Goal: Book appointment/travel/reservation

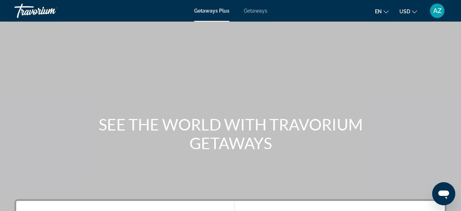
click at [251, 12] on span "Getaways" at bounding box center [255, 11] width 23 height 6
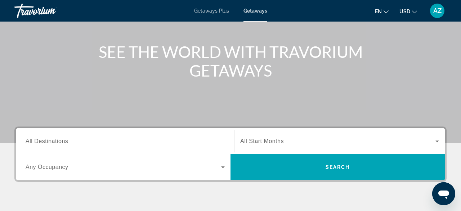
scroll to position [83, 0]
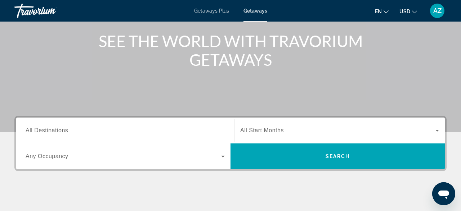
click at [57, 128] on span "All Destinations" at bounding box center [47, 130] width 42 height 6
click at [57, 128] on input "Destination All Destinations" at bounding box center [125, 131] width 199 height 9
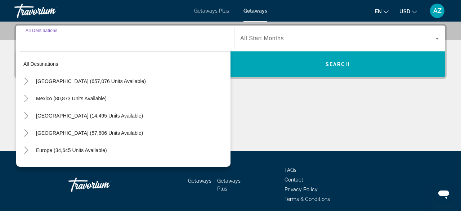
scroll to position [176, 0]
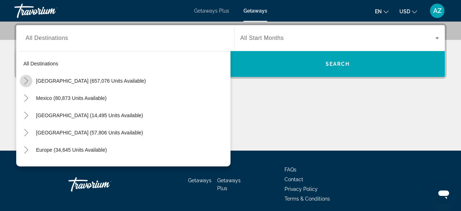
click at [25, 81] on icon "Toggle United States (657,076 units available)" at bounding box center [26, 80] width 7 height 7
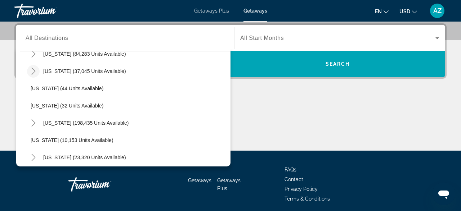
scroll to position [85, 0]
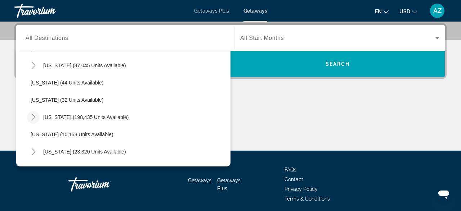
click at [34, 118] on icon "Toggle Florida (198,435 units available)" at bounding box center [33, 117] width 4 height 7
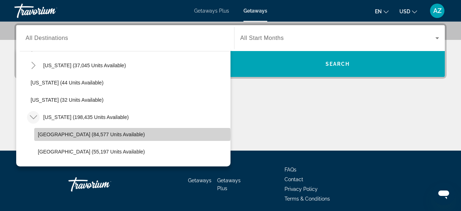
click at [49, 135] on span "Orlando & Disney Area (84,577 units available)" at bounding box center [91, 135] width 107 height 6
type input "**********"
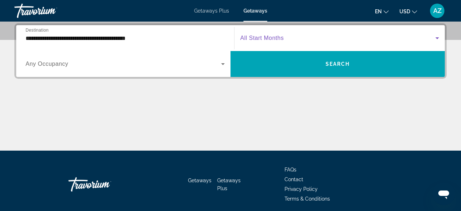
click at [286, 40] on span "Search widget" at bounding box center [337, 38] width 195 height 9
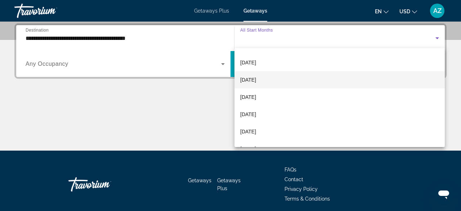
scroll to position [50, 0]
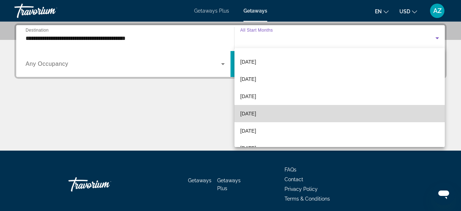
click at [256, 113] on span "February 2026" at bounding box center [248, 113] width 16 height 9
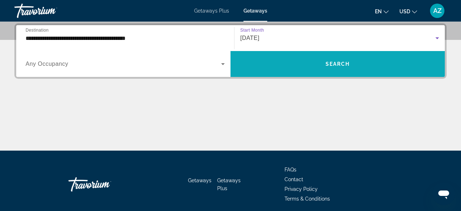
click at [320, 62] on span "Search widget" at bounding box center [337, 63] width 214 height 17
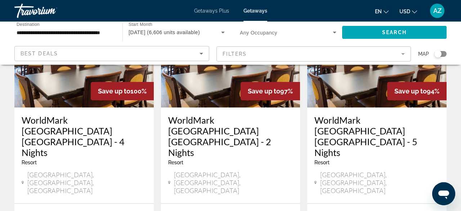
scroll to position [391, 0]
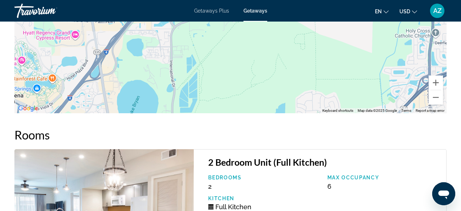
scroll to position [1384, 0]
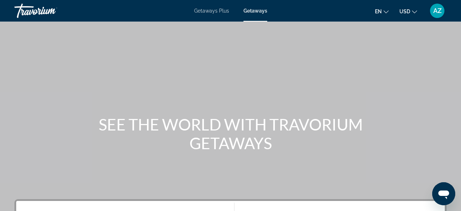
click at [253, 10] on span "Getaways" at bounding box center [255, 11] width 24 height 6
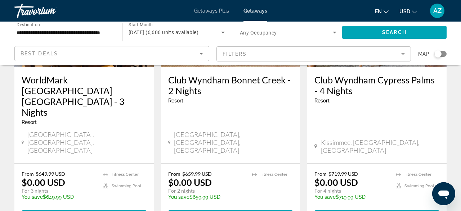
scroll to position [141, 0]
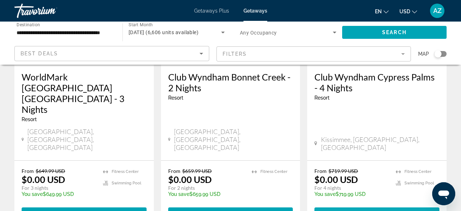
click at [378, 211] on span "View Resort" at bounding box center [360, 214] width 42 height 6
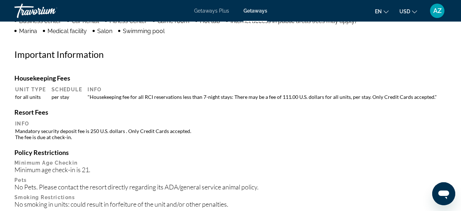
scroll to position [778, 0]
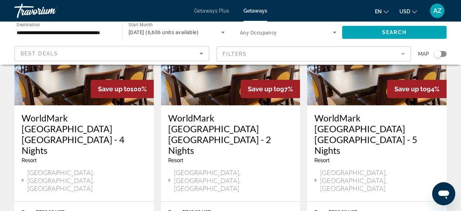
scroll to position [393, 0]
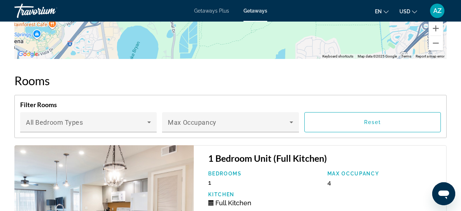
scroll to position [1431, 0]
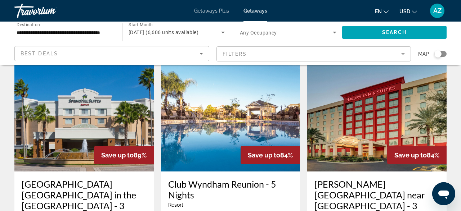
scroll to position [915, 0]
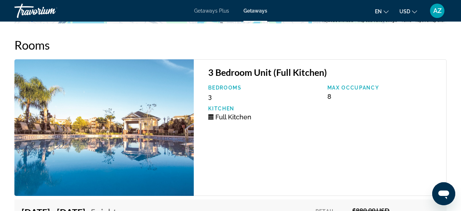
scroll to position [1363, 0]
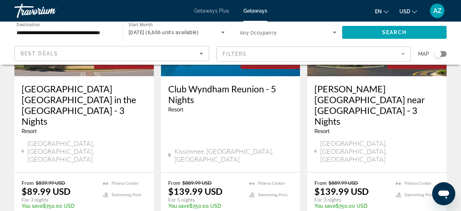
scroll to position [1010, 0]
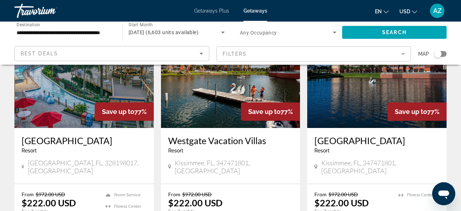
scroll to position [894, 0]
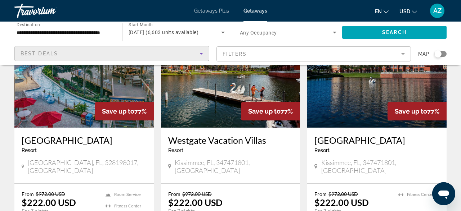
click at [203, 53] on icon "Sort by" at bounding box center [201, 53] width 9 height 9
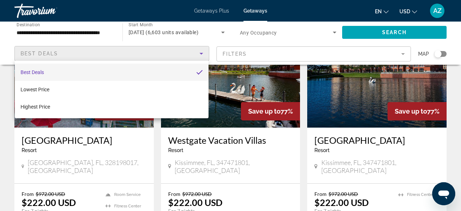
click at [203, 53] on div at bounding box center [230, 105] width 461 height 211
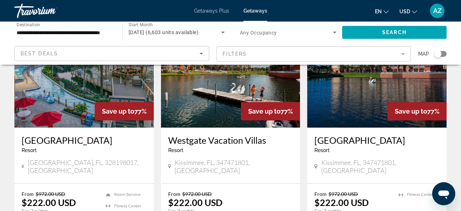
click at [401, 53] on mat-form-field "Filters" at bounding box center [313, 53] width 195 height 15
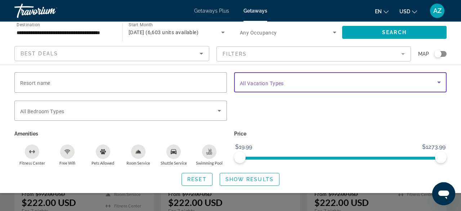
click at [439, 81] on icon "Search widget" at bounding box center [438, 82] width 9 height 9
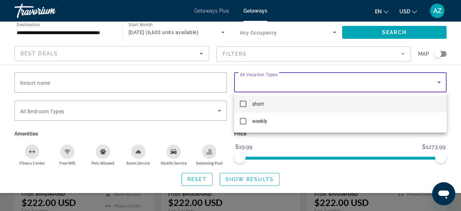
click at [439, 81] on div at bounding box center [230, 105] width 461 height 211
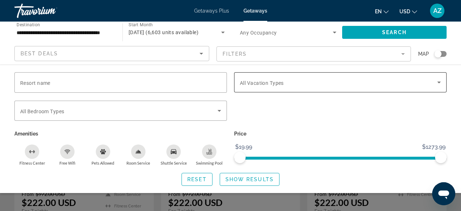
click at [439, 81] on icon "Search widget" at bounding box center [438, 82] width 9 height 9
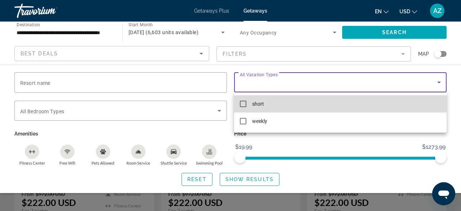
click at [245, 104] on mat-pseudo-checkbox at bounding box center [243, 104] width 6 height 6
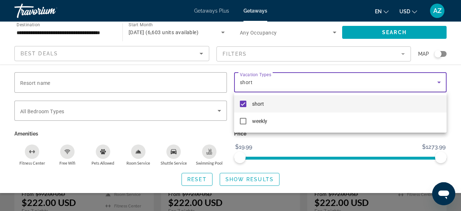
click at [309, 145] on div at bounding box center [230, 105] width 461 height 211
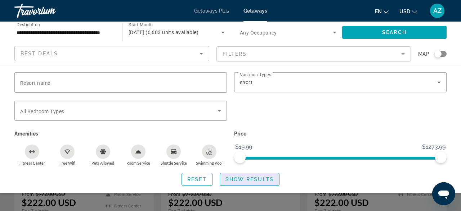
click at [250, 177] on span "Show Results" at bounding box center [249, 180] width 48 height 6
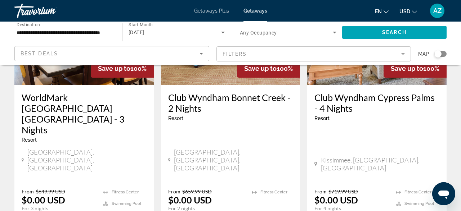
scroll to position [121, 0]
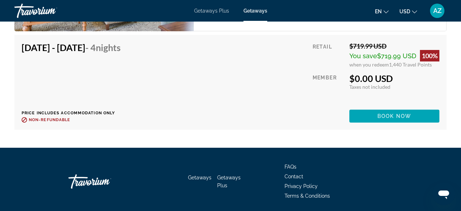
scroll to position [1872, 0]
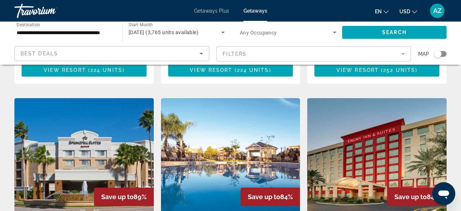
scroll to position [865, 0]
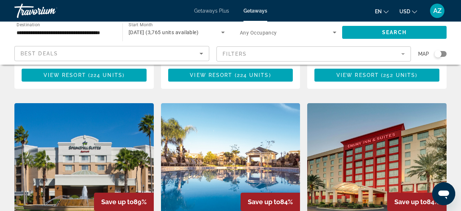
click at [354, 103] on img "Main content" at bounding box center [376, 160] width 139 height 115
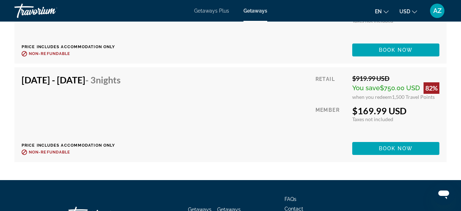
scroll to position [6922, 0]
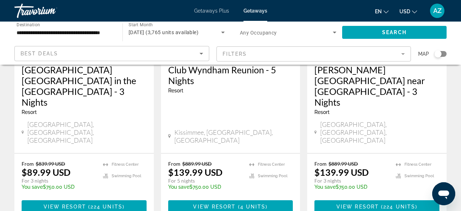
scroll to position [1030, 0]
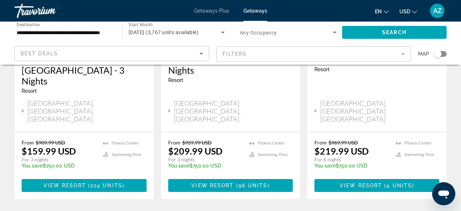
scroll to position [157, 0]
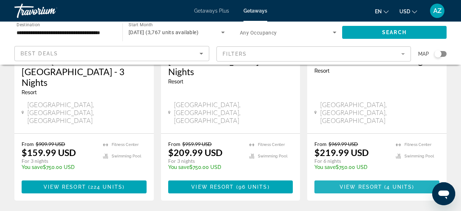
click at [360, 184] on span "View Resort" at bounding box center [360, 187] width 42 height 6
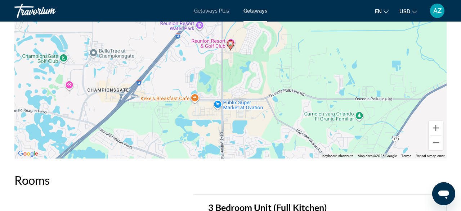
scroll to position [1271, 0]
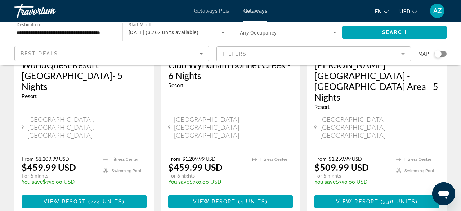
scroll to position [1020, 0]
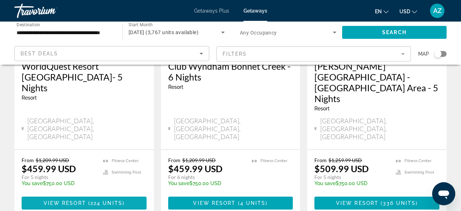
click at [67, 200] on span "View Resort" at bounding box center [65, 203] width 42 height 6
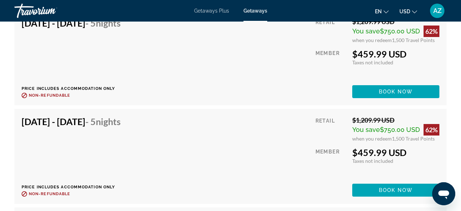
scroll to position [3674, 0]
